Goal: Task Accomplishment & Management: Manage account settings

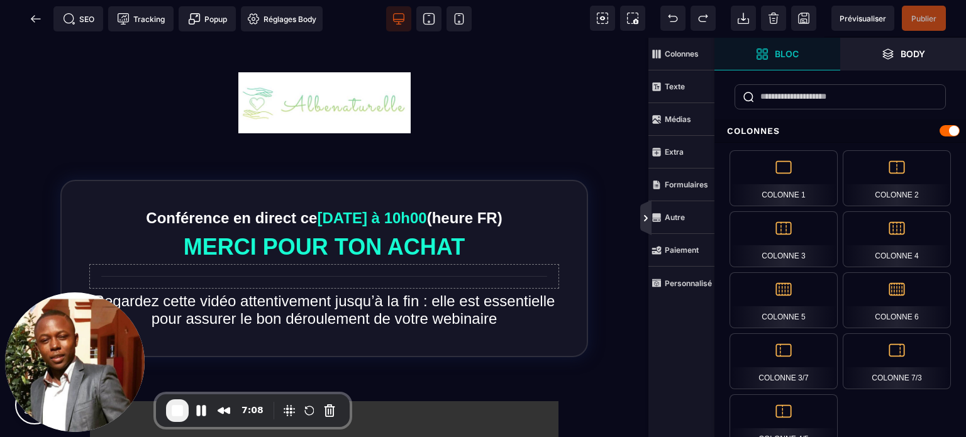
click at [645, 209] on icon at bounding box center [645, 217] width 11 height 35
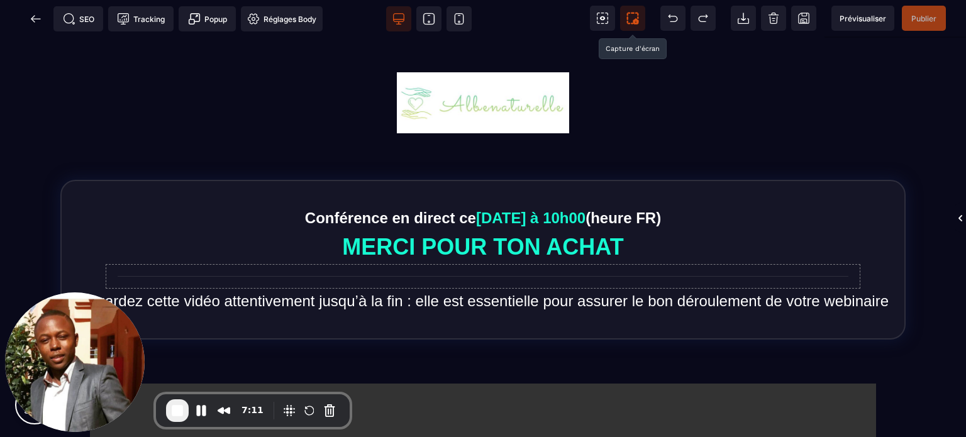
click at [635, 16] on icon at bounding box center [632, 18] width 13 height 13
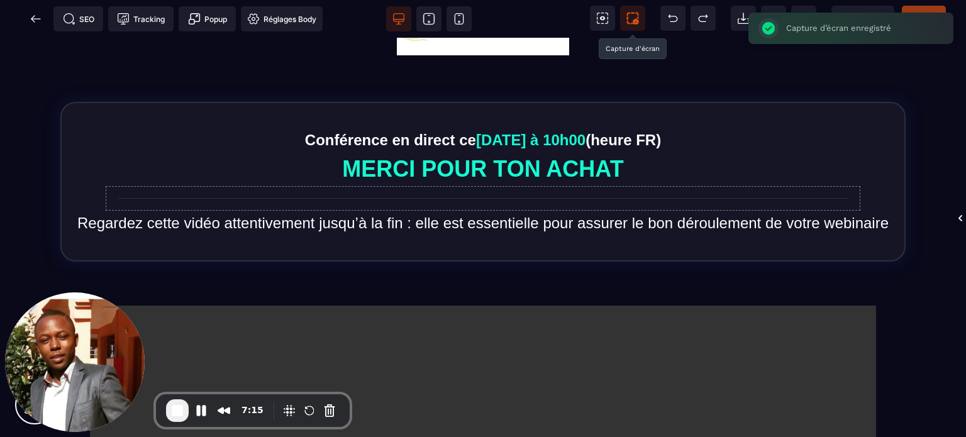
scroll to position [75, 0]
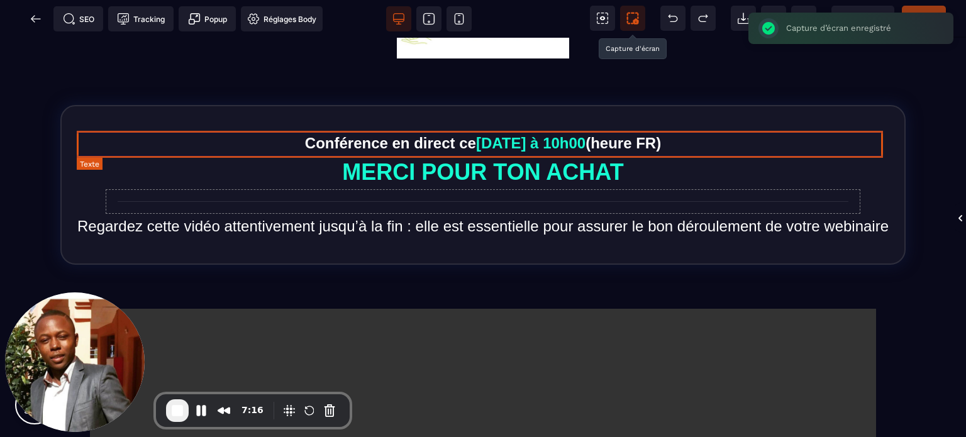
click at [646, 144] on text "Conférence en direct [DATE] à 10h00 (heure FR)" at bounding box center [483, 143] width 812 height 24
select select "***"
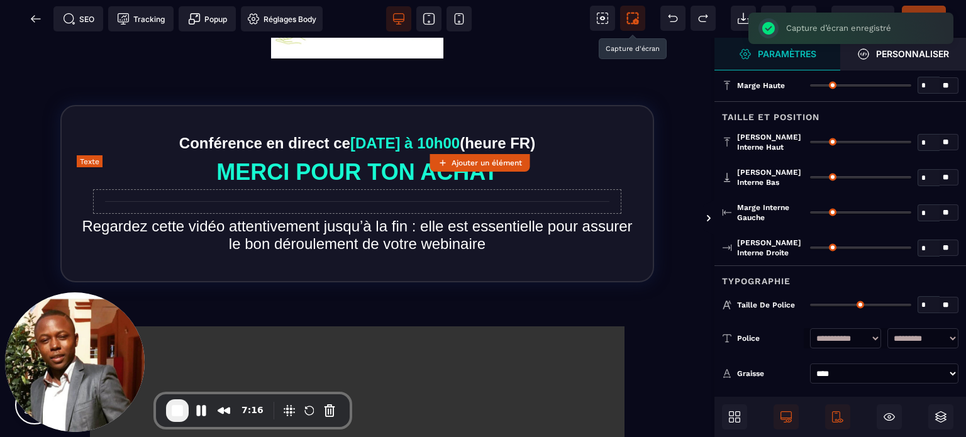
type input "*"
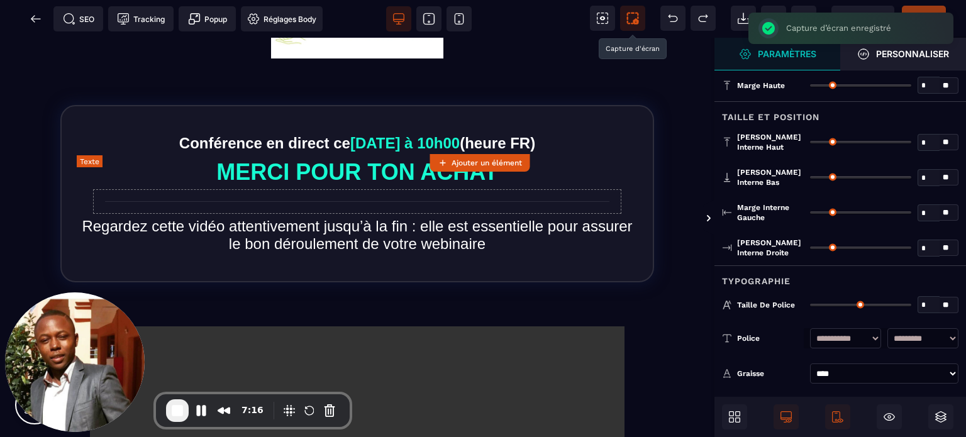
type input "*"
type input "**"
type input "*"
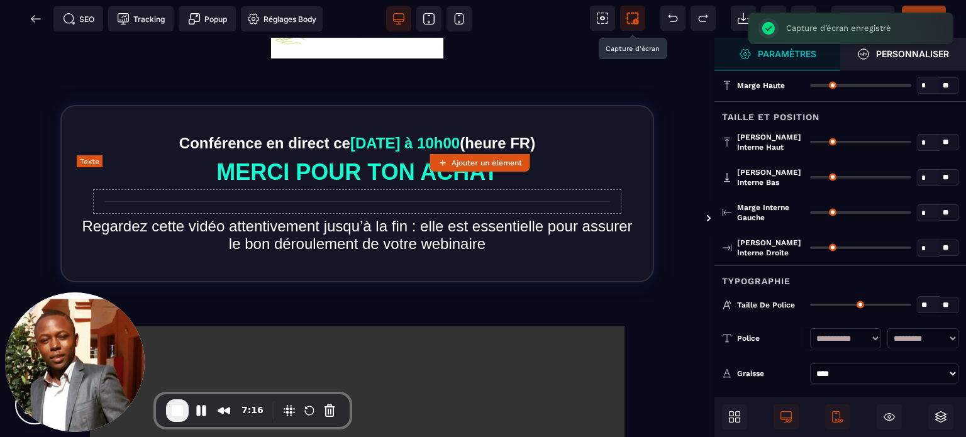
type input "**"
type input "****"
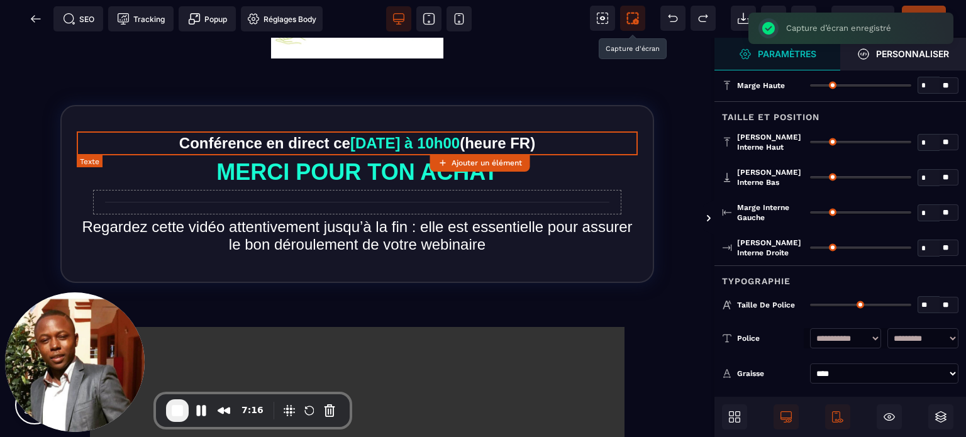
type input "**"
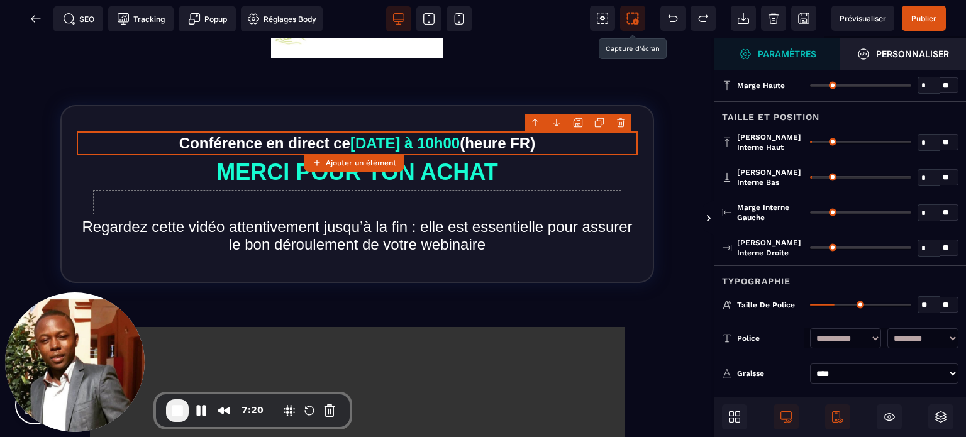
click at [619, 123] on body "B I U S A *******" at bounding box center [483, 218] width 966 height 437
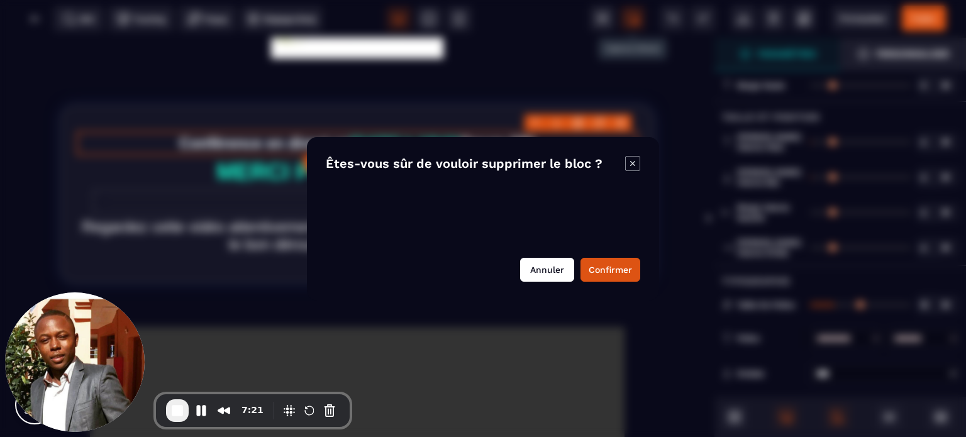
click at [536, 261] on button "Annuler" at bounding box center [547, 270] width 54 height 24
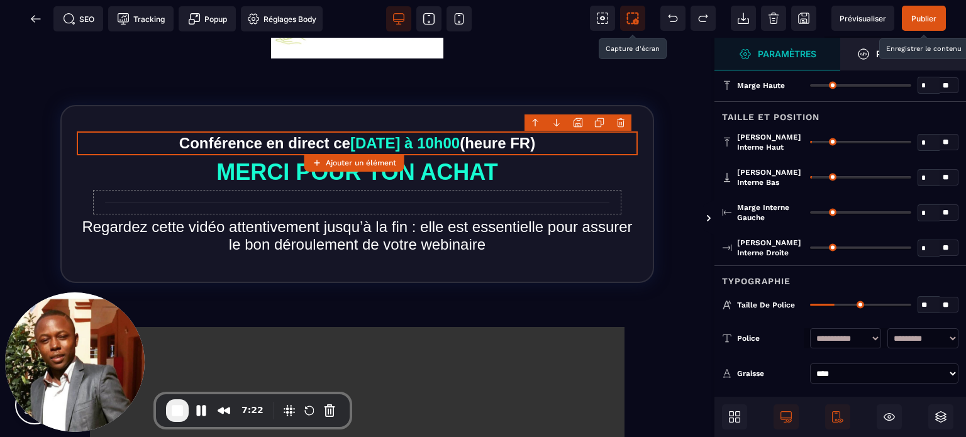
click at [923, 18] on span "Publier" at bounding box center [923, 18] width 25 height 9
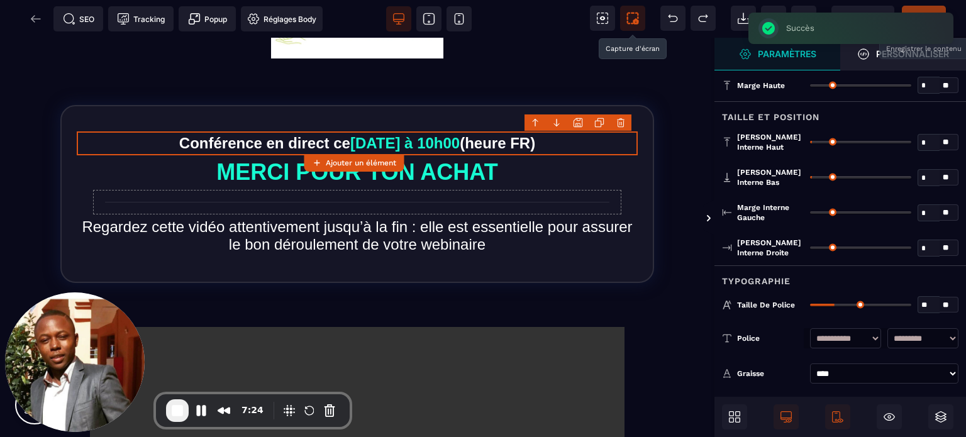
click at [31, 22] on div "SEO Tracking Popup Réglages Body" at bounding box center [165, 18] width 324 height 25
click at [35, 20] on icon at bounding box center [36, 19] width 13 height 13
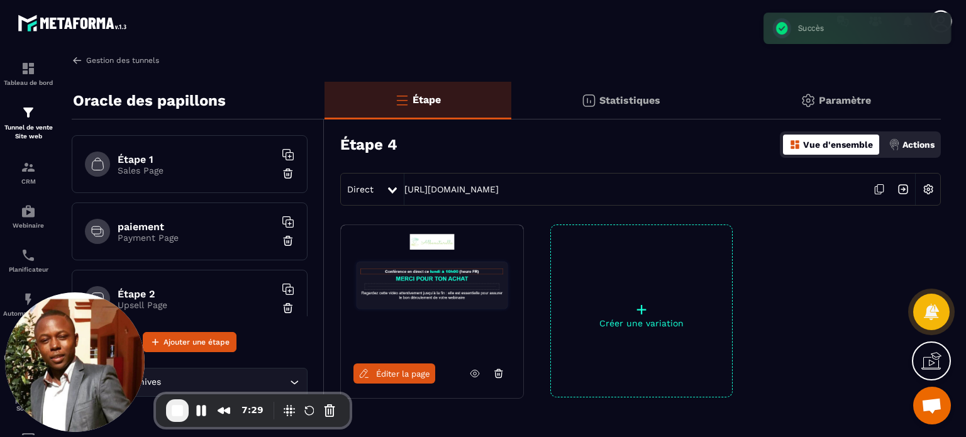
click at [104, 59] on link "Gestion des tunnels" at bounding box center [115, 60] width 87 height 11
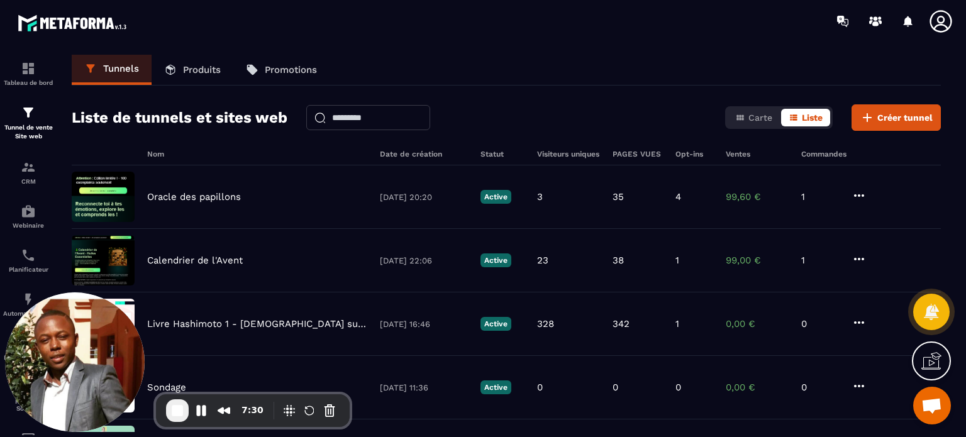
click at [214, 74] on p "Produits" at bounding box center [202, 69] width 38 height 11
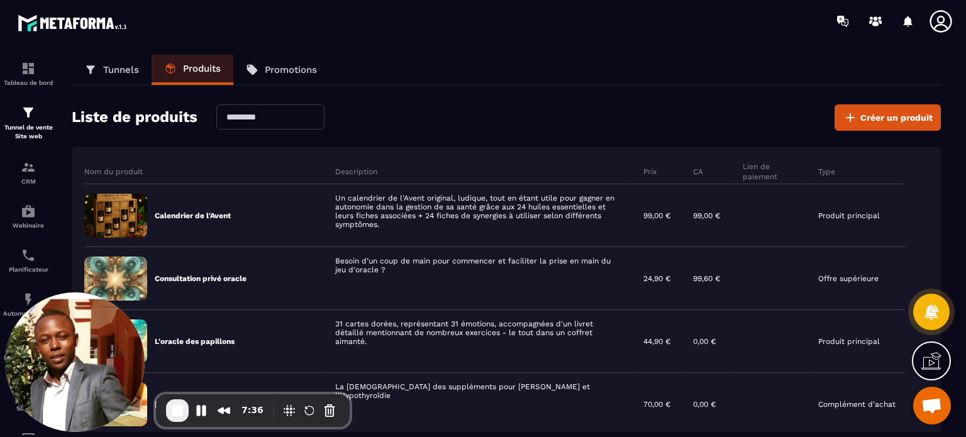
click at [695, 75] on div "Tunnels Produits Promotions" at bounding box center [506, 70] width 869 height 31
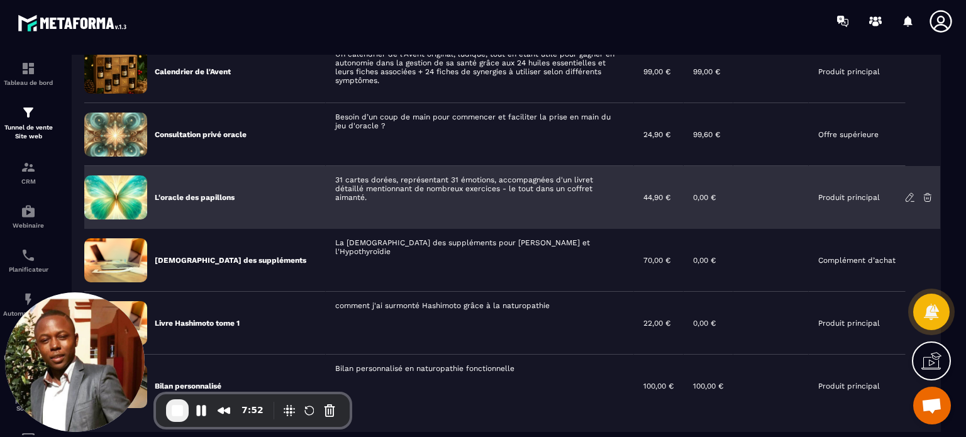
scroll to position [151, 0]
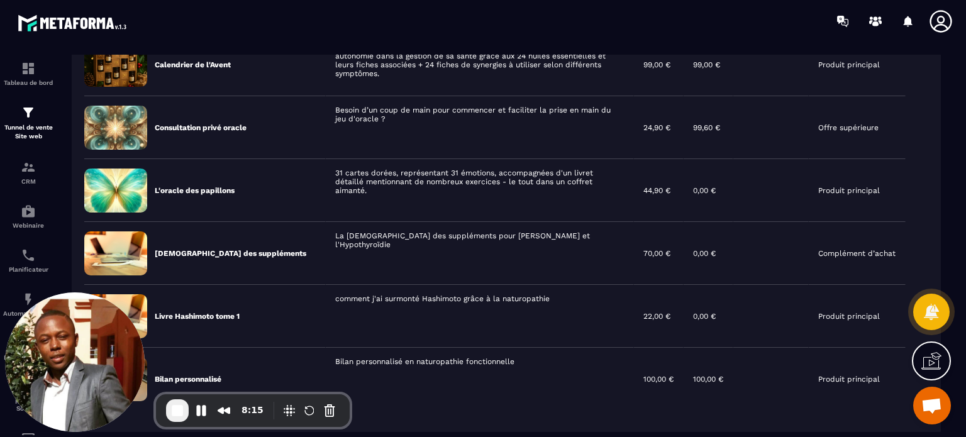
click at [957, 245] on section "Tableau de bord Tunnel de vente Site web CRM Webinaire Planificateur Automatisa…" at bounding box center [483, 243] width 966 height 402
click at [201, 409] on button "Pause Recording" at bounding box center [201, 411] width 20 height 20
click at [952, 236] on div "Tunnels Produits Promotions Liste de produits Créer un produit Nom du produit D…" at bounding box center [506, 243] width 894 height 377
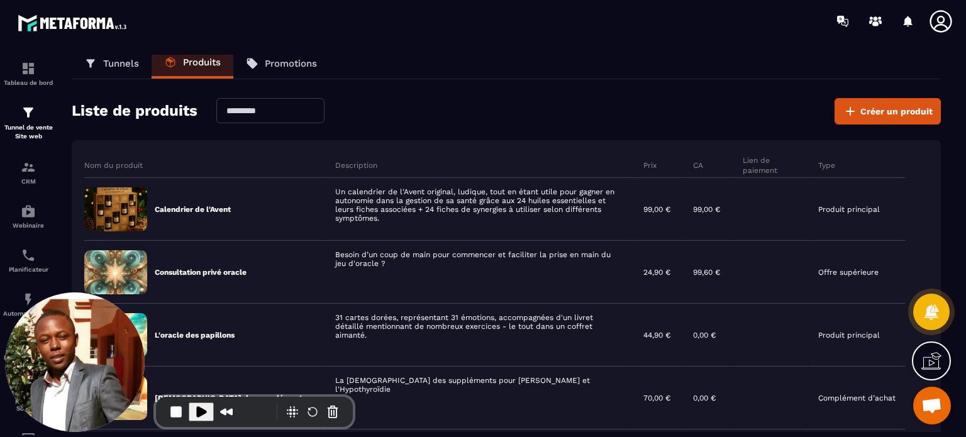
scroll to position [0, 0]
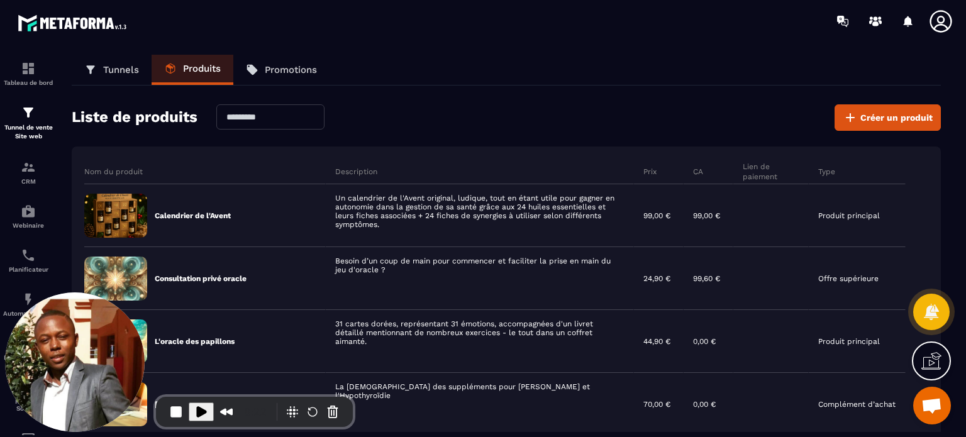
click at [933, 24] on icon at bounding box center [940, 21] width 25 height 25
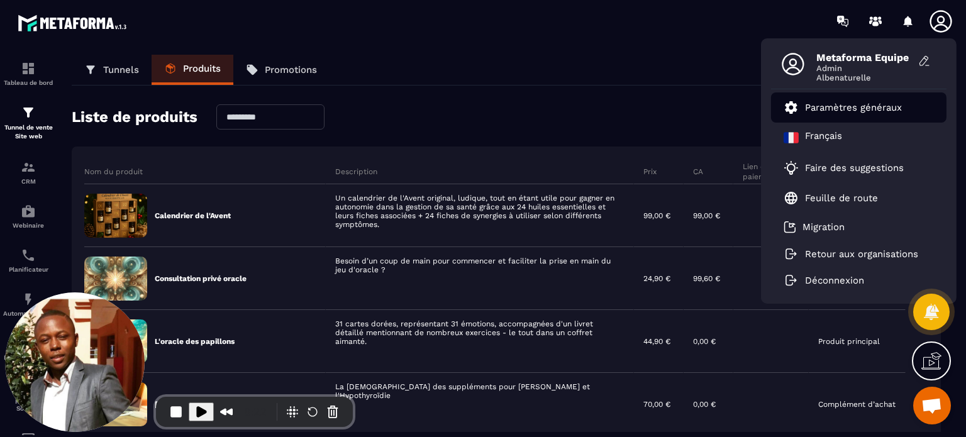
click at [807, 111] on p "Paramètres généraux" at bounding box center [853, 107] width 97 height 11
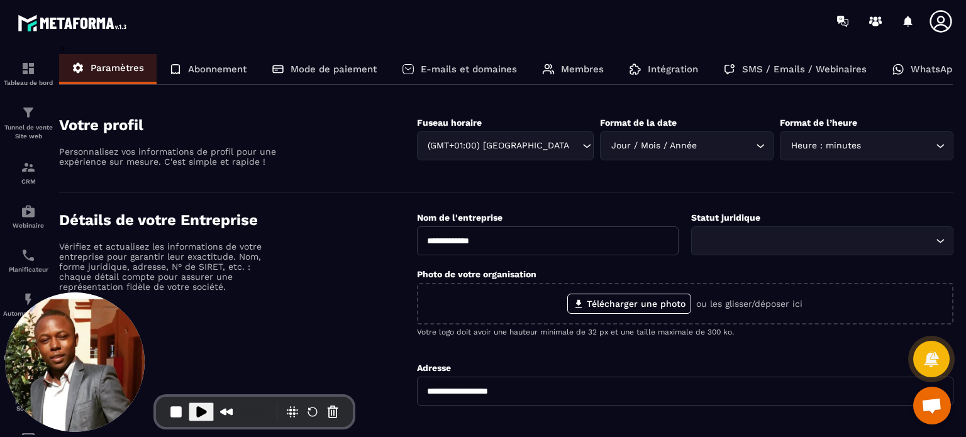
click at [318, 69] on p "Mode de paiement" at bounding box center [333, 69] width 86 height 11
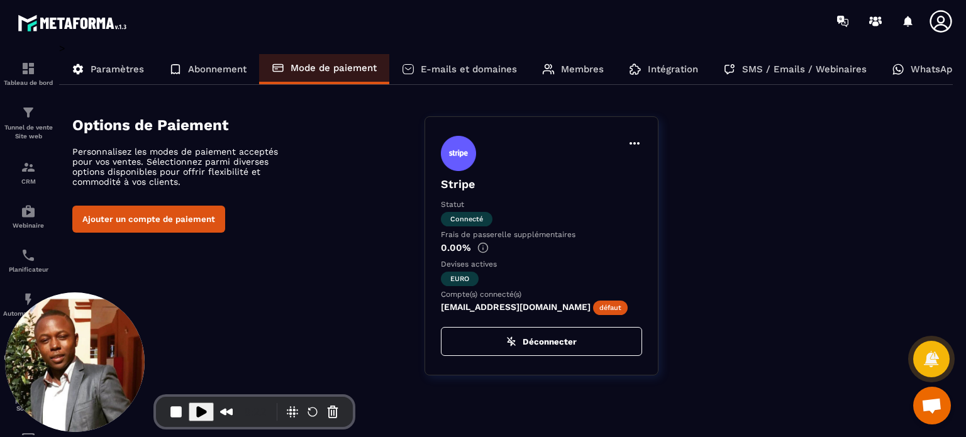
click at [637, 137] on icon at bounding box center [634, 143] width 15 height 15
click at [591, 164] on button "Définir par défaut" at bounding box center [581, 169] width 111 height 23
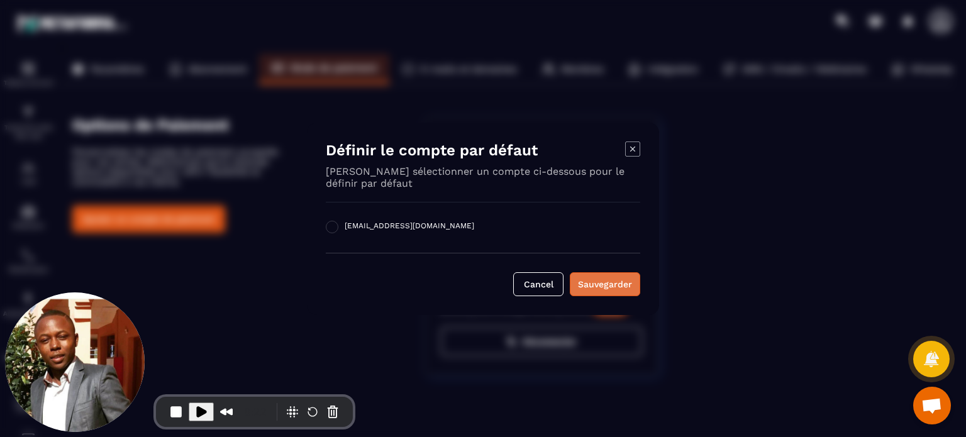
click at [595, 292] on button "Sauvegarder" at bounding box center [605, 284] width 70 height 24
